Goal: Transaction & Acquisition: Register for event/course

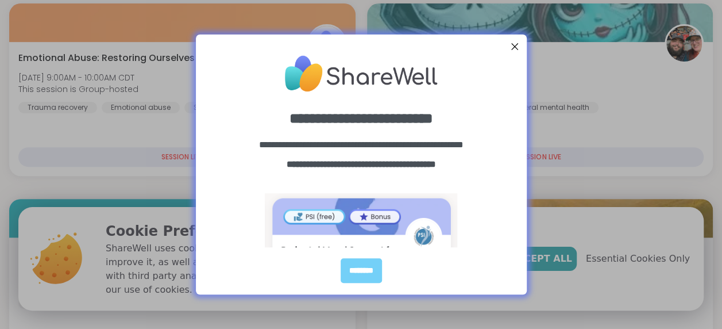
scroll to position [170, 0]
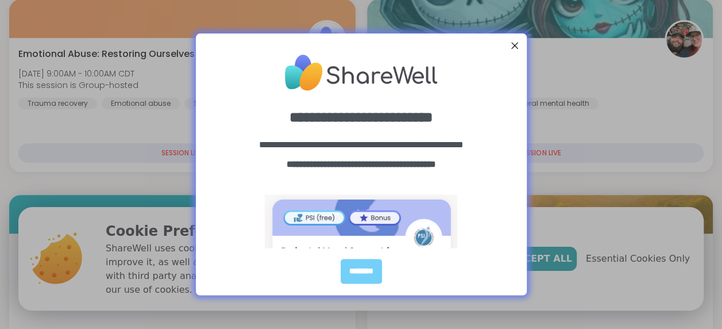
click at [514, 43] on div at bounding box center [514, 45] width 15 height 15
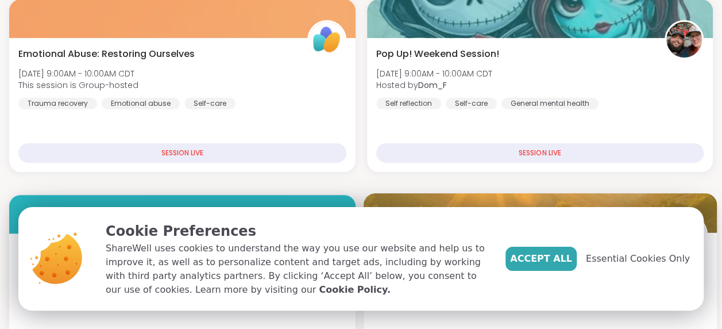
click at [633, 261] on span "Essential Cookies Only" at bounding box center [638, 259] width 104 height 14
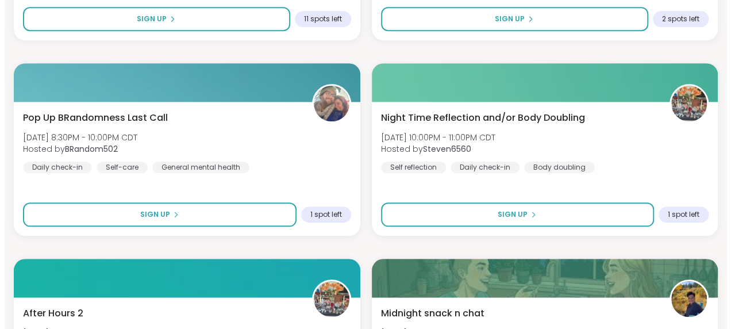
scroll to position [2644, 0]
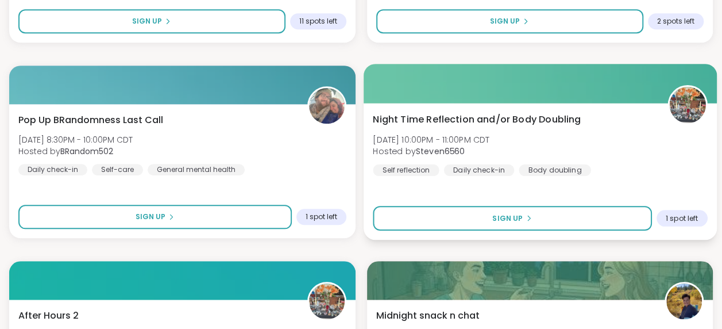
drag, startPoint x: 568, startPoint y: 130, endPoint x: 593, endPoint y: 101, distance: 38.3
click at [593, 101] on div at bounding box center [539, 83] width 353 height 39
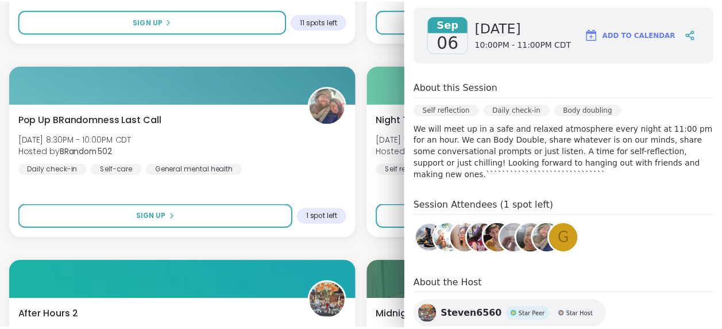
scroll to position [196, 0]
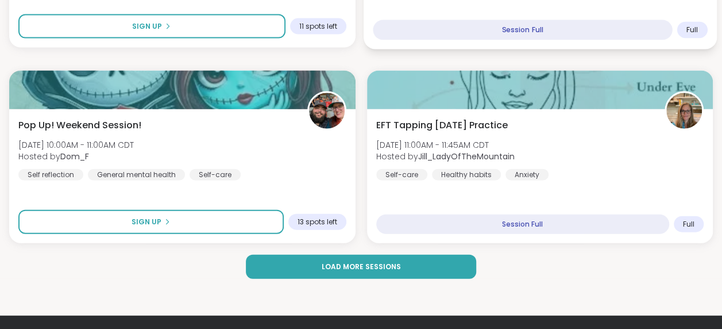
scroll to position [3457, 0]
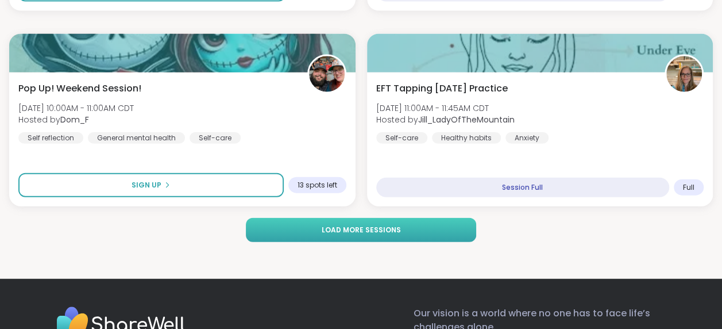
click at [378, 228] on span "Load more sessions" at bounding box center [360, 230] width 79 height 10
drag, startPoint x: 518, startPoint y: 18, endPoint x: 361, endPoint y: 225, distance: 260.5
click at [361, 225] on span "Load more sessions" at bounding box center [360, 230] width 79 height 10
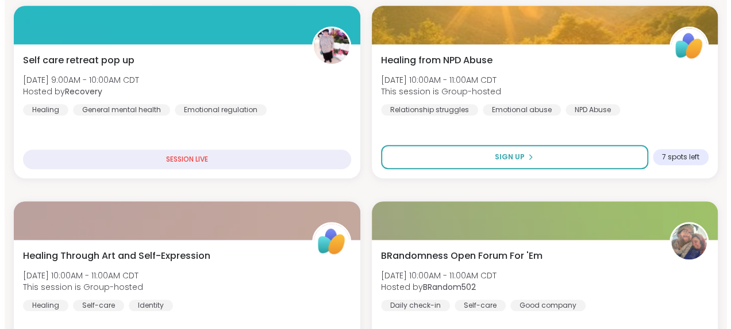
scroll to position [0, 0]
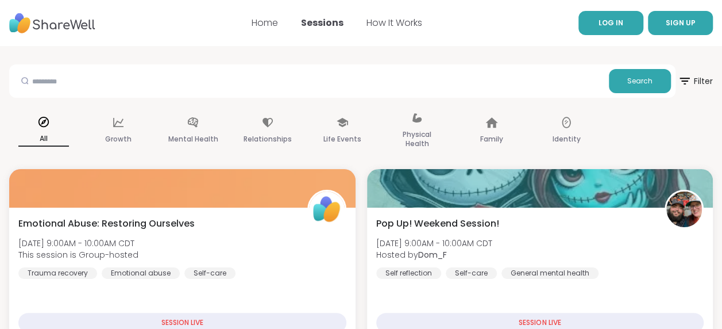
click at [594, 14] on link "LOG IN" at bounding box center [611, 23] width 65 height 24
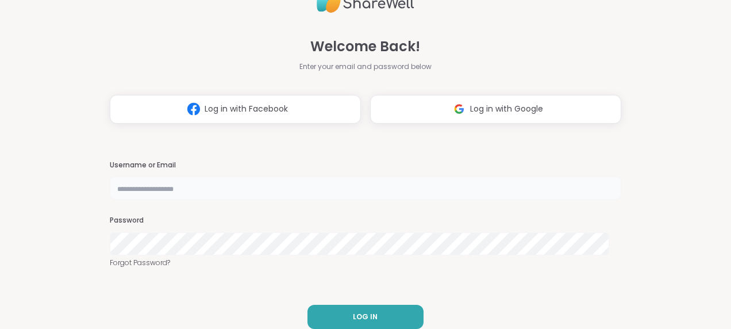
click at [282, 179] on input "text" at bounding box center [365, 187] width 511 height 23
